Goal: Entertainment & Leisure: Consume media (video, audio)

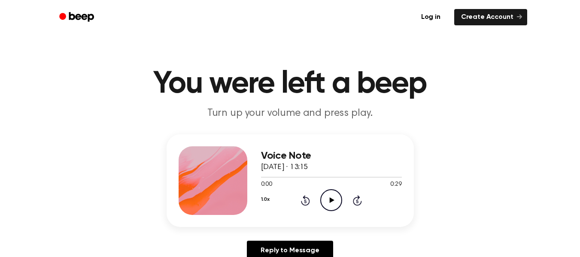
click at [325, 204] on icon "Play Audio" at bounding box center [331, 200] width 22 height 22
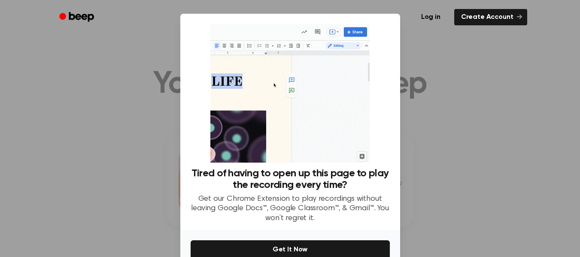
click at [399, 204] on div at bounding box center [290, 128] width 580 height 257
click at [509, 71] on div at bounding box center [290, 128] width 580 height 257
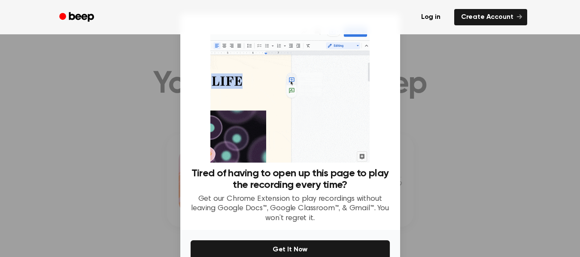
scroll to position [123, 0]
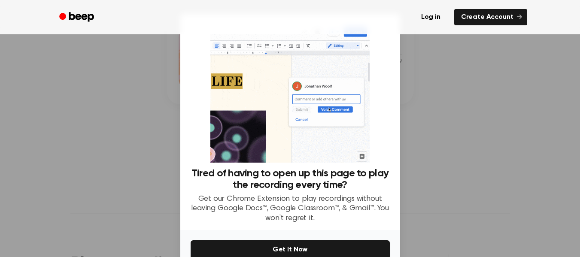
click at [537, 139] on div at bounding box center [290, 128] width 580 height 257
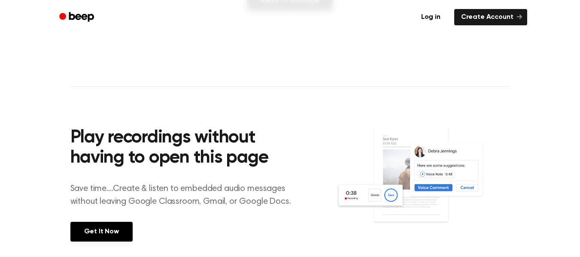
scroll to position [123, 0]
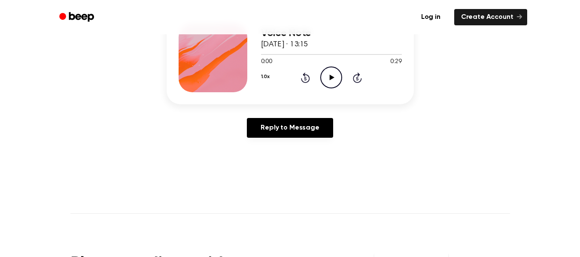
click at [331, 79] on icon at bounding box center [332, 78] width 5 height 6
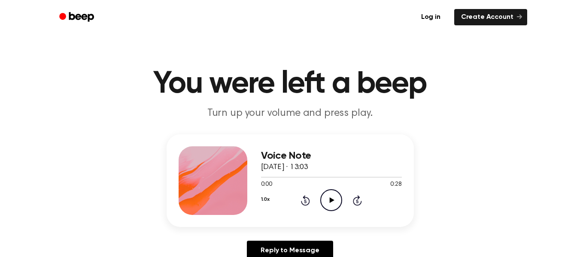
click at [329, 201] on icon "Play Audio" at bounding box center [331, 200] width 22 height 22
click at [329, 201] on icon "Pause Audio" at bounding box center [331, 200] width 22 height 22
drag, startPoint x: 0, startPoint y: 0, endPoint x: 331, endPoint y: 192, distance: 382.7
click at [331, 192] on icon "Play Audio" at bounding box center [331, 200] width 22 height 22
